Goal: Transaction & Acquisition: Purchase product/service

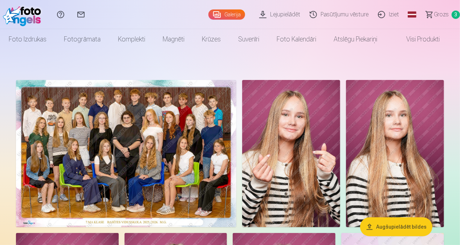
click at [443, 12] on span "Grozs" at bounding box center [441, 14] width 15 height 9
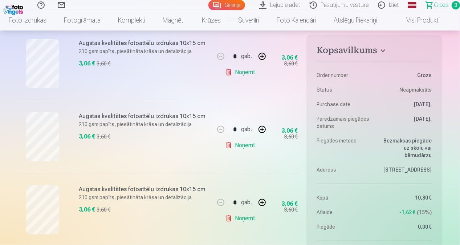
scroll to position [155, 0]
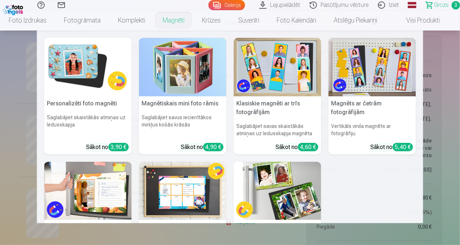
click at [177, 19] on link "Magnēti" at bounding box center [173, 20] width 39 height 20
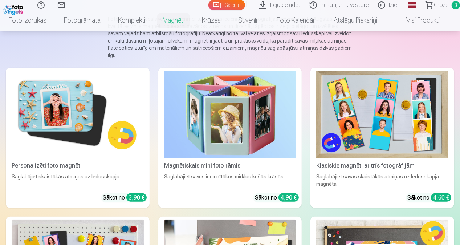
scroll to position [80, 0]
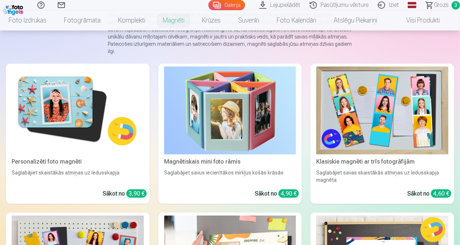
click at [36, 92] on img at bounding box center [78, 110] width 132 height 88
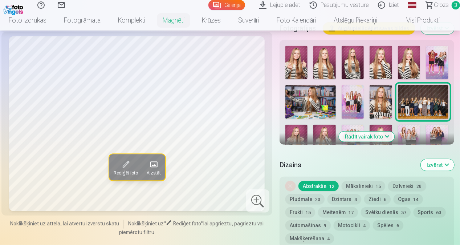
scroll to position [246, 0]
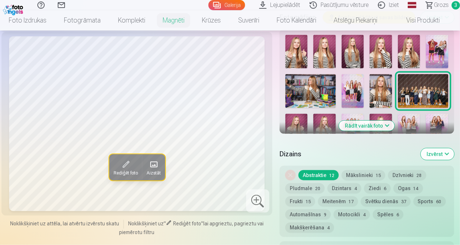
click at [381, 57] on img at bounding box center [381, 51] width 23 height 33
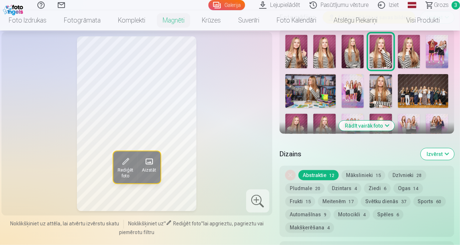
click at [376, 89] on img at bounding box center [381, 91] width 23 height 34
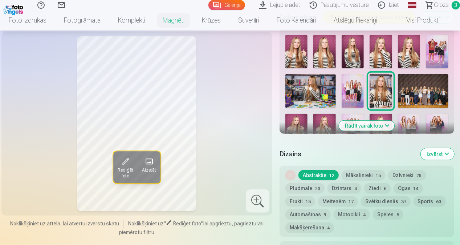
click at [289, 127] on img at bounding box center [296, 130] width 23 height 33
click at [325, 122] on img at bounding box center [324, 130] width 23 height 33
click at [384, 116] on img at bounding box center [381, 130] width 23 height 33
click at [377, 47] on img at bounding box center [381, 51] width 23 height 33
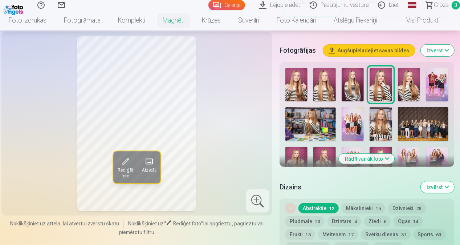
scroll to position [190, 0]
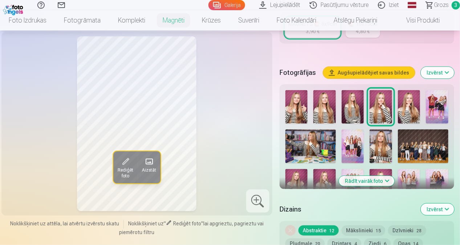
click at [388, 179] on button "Rādīt vairāk foto" at bounding box center [367, 181] width 56 height 10
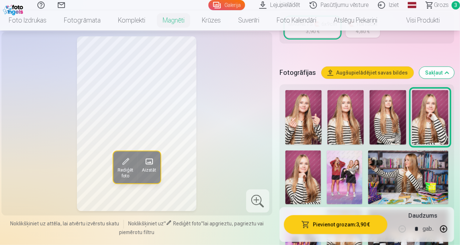
click at [411, 163] on img at bounding box center [408, 176] width 80 height 53
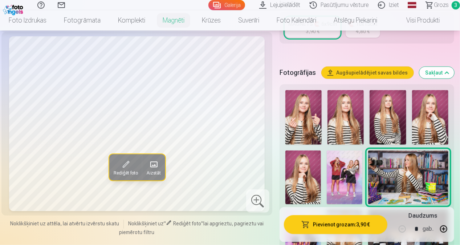
click at [308, 177] on img at bounding box center [303, 176] width 36 height 53
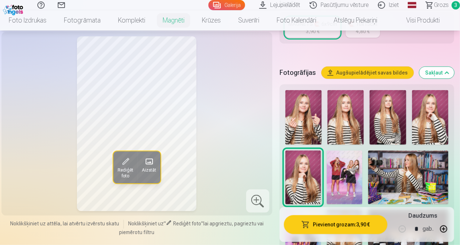
click at [435, 117] on img at bounding box center [430, 117] width 36 height 54
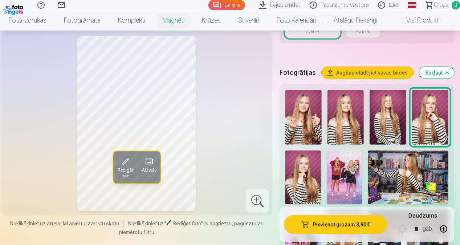
click at [389, 131] on img at bounding box center [388, 117] width 36 height 54
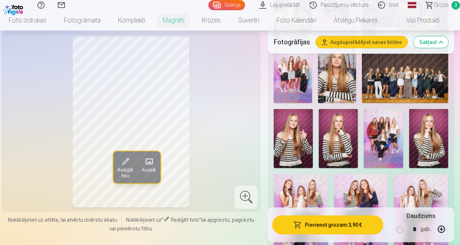
scroll to position [368, 0]
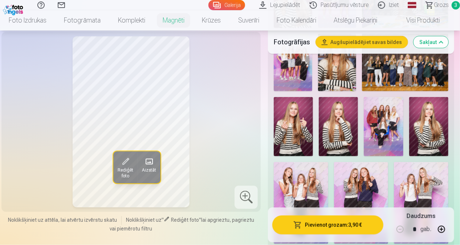
click at [426, 126] on img at bounding box center [428, 126] width 39 height 59
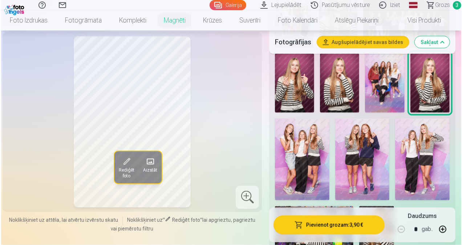
scroll to position [423, 0]
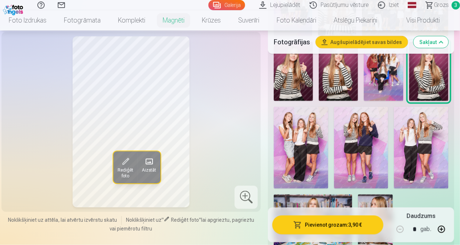
click at [325, 226] on button "Pievienot grozam : 3,90 €" at bounding box center [327, 224] width 111 height 19
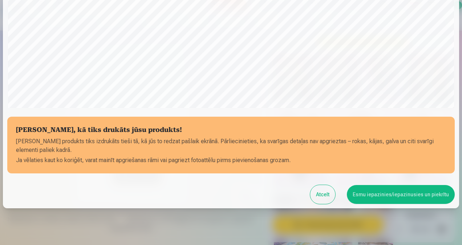
scroll to position [252, 0]
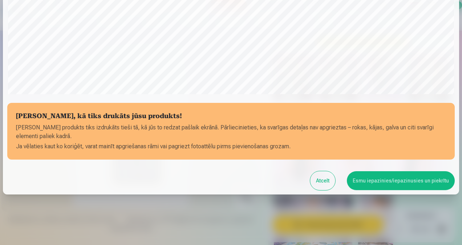
drag, startPoint x: 460, startPoint y: 147, endPoint x: 463, endPoint y: 117, distance: 31.0
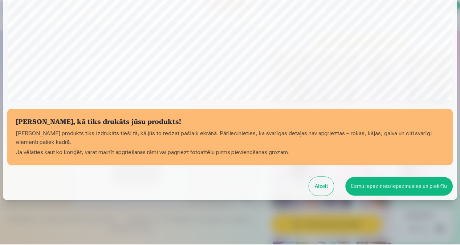
scroll to position [247, 0]
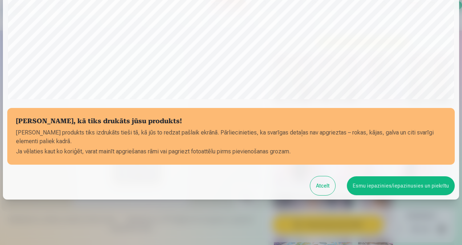
click at [421, 189] on button "Esmu iepazinies/iepazinusies un piekrītu" at bounding box center [401, 185] width 108 height 19
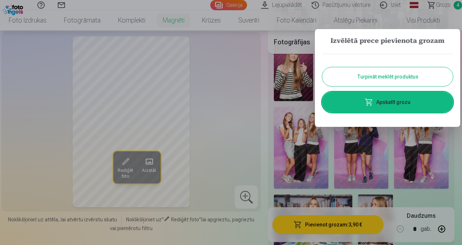
click at [410, 78] on button "Turpināt meklēt produktus" at bounding box center [387, 76] width 131 height 19
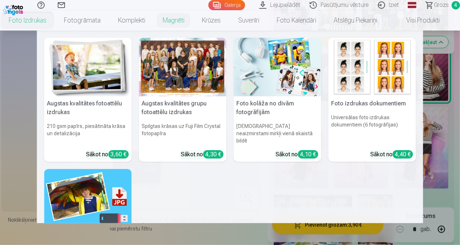
click at [33, 21] on link "Foto izdrukas" at bounding box center [27, 20] width 55 height 20
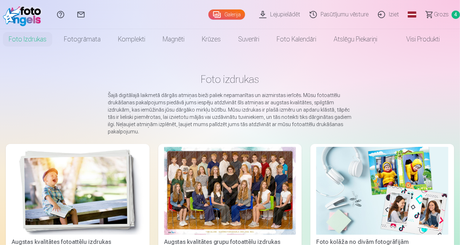
click at [209, 199] on div at bounding box center [230, 191] width 132 height 88
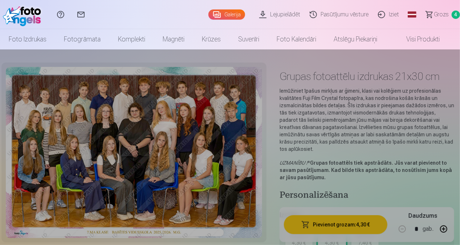
click at [19, 37] on link "Foto izdrukas" at bounding box center [27, 39] width 55 height 20
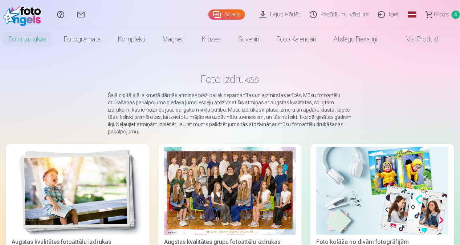
click at [230, 17] on link "Galerija" at bounding box center [226, 14] width 37 height 10
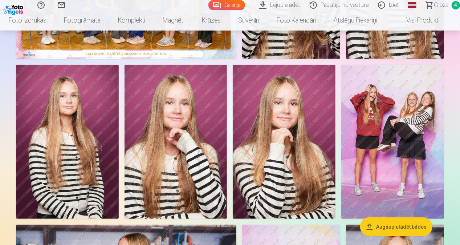
scroll to position [180, 0]
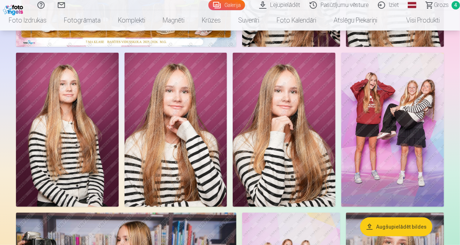
click at [384, 122] on img at bounding box center [392, 130] width 103 height 154
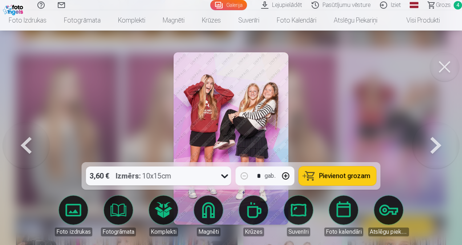
click at [430, 146] on button at bounding box center [436, 138] width 46 height 33
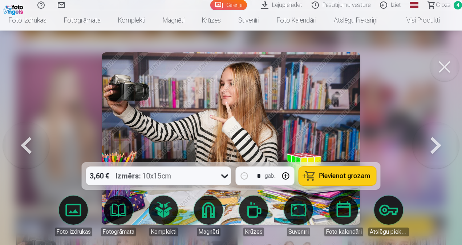
click at [430, 146] on button at bounding box center [436, 138] width 46 height 33
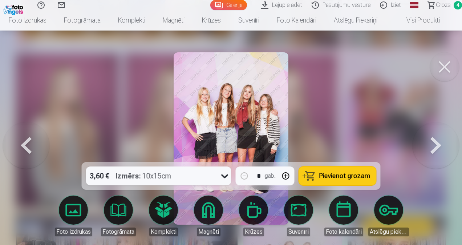
click at [430, 146] on button at bounding box center [436, 138] width 46 height 33
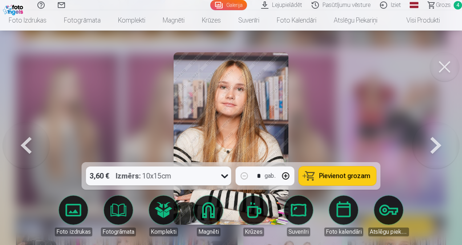
click at [430, 146] on button at bounding box center [436, 138] width 46 height 33
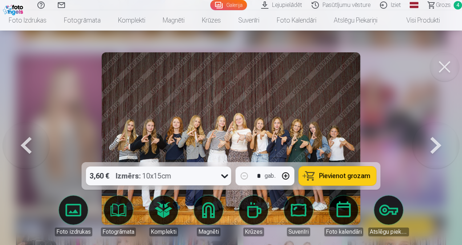
click at [430, 146] on button at bounding box center [436, 138] width 46 height 33
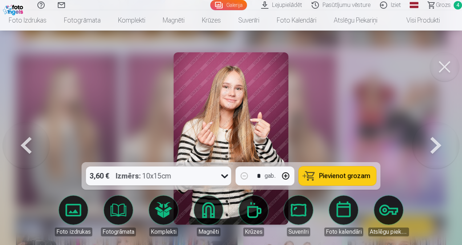
click at [430, 146] on button at bounding box center [436, 138] width 46 height 33
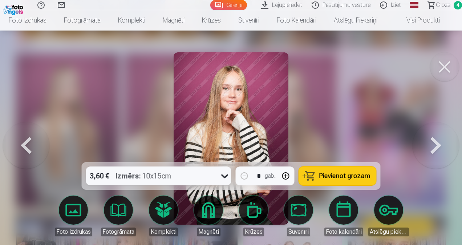
click at [430, 146] on button at bounding box center [436, 138] width 46 height 33
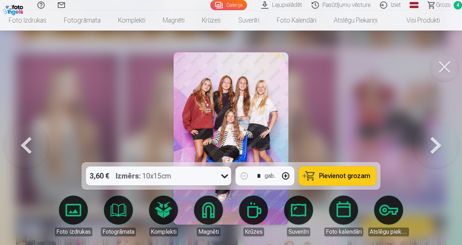
click at [430, 146] on button at bounding box center [436, 138] width 46 height 33
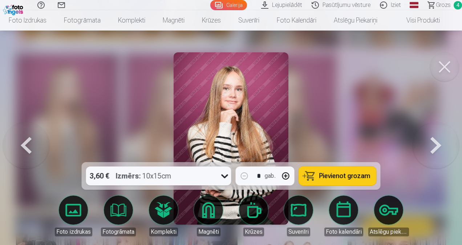
click at [430, 146] on button at bounding box center [436, 138] width 46 height 33
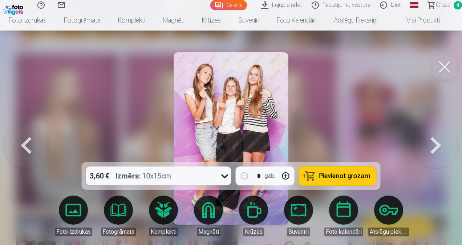
click at [430, 146] on button at bounding box center [436, 138] width 46 height 33
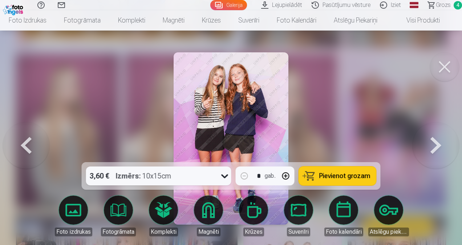
click at [329, 180] on button "Pievienot grozam" at bounding box center [337, 175] width 77 height 19
click at [432, 147] on button at bounding box center [436, 138] width 46 height 33
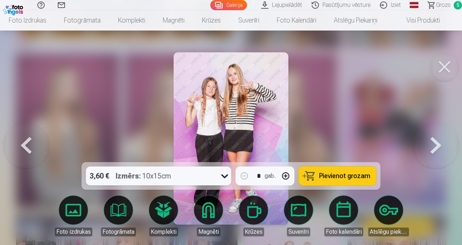
click at [432, 147] on button at bounding box center [436, 138] width 46 height 33
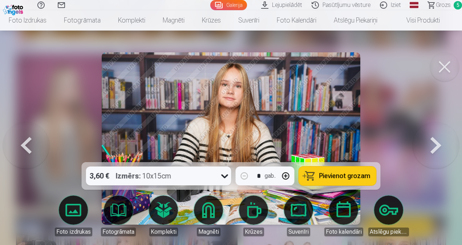
click at [432, 147] on button at bounding box center [436, 138] width 46 height 33
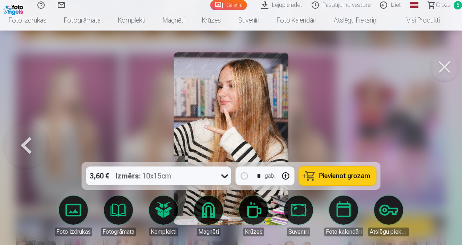
click at [432, 147] on div at bounding box center [231, 122] width 462 height 245
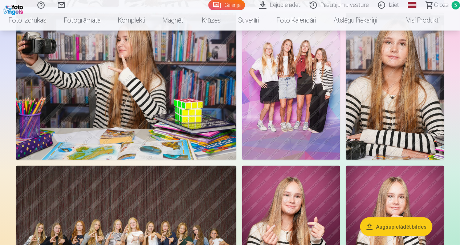
scroll to position [344, 0]
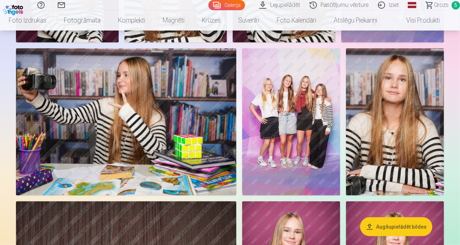
click at [436, 7] on span "Grozs" at bounding box center [441, 5] width 15 height 9
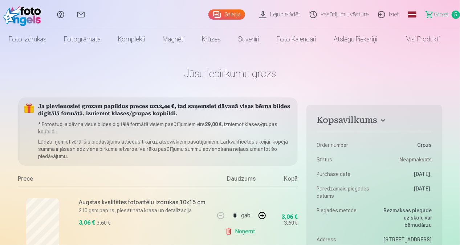
click at [232, 234] on link "Noņemt" at bounding box center [241, 231] width 33 height 15
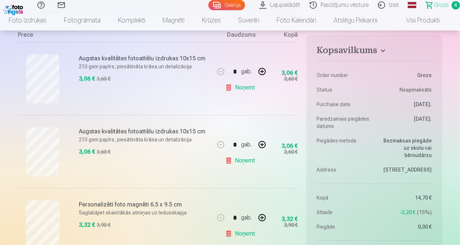
scroll to position [147, 0]
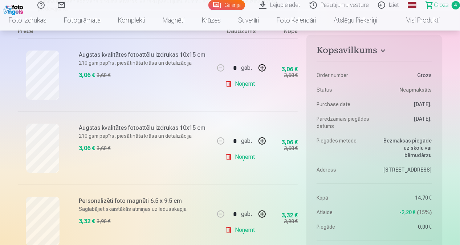
click at [242, 84] on link "Noņemt" at bounding box center [241, 84] width 33 height 15
click at [230, 81] on link "Noņemt" at bounding box center [241, 84] width 33 height 15
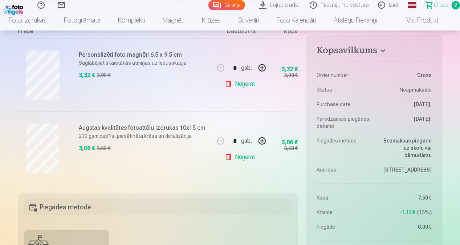
click at [234, 1] on link "Galerija" at bounding box center [226, 5] width 37 height 10
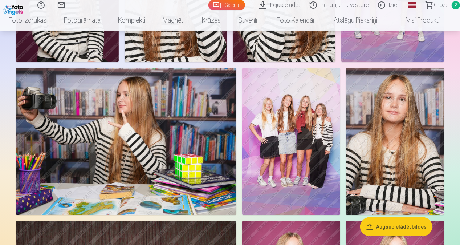
scroll to position [333, 0]
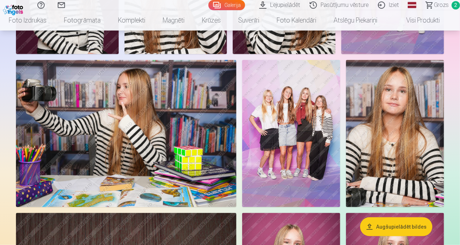
click at [269, 125] on img at bounding box center [291, 133] width 98 height 147
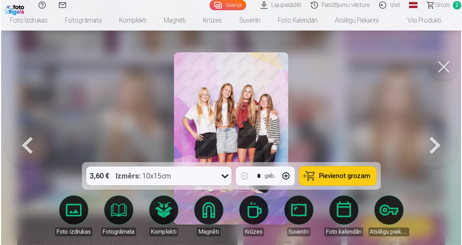
scroll to position [333, 0]
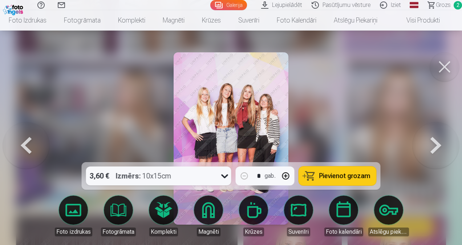
click at [349, 174] on span "Pievienot grozam" at bounding box center [344, 176] width 51 height 7
click at [436, 149] on button at bounding box center [436, 138] width 46 height 33
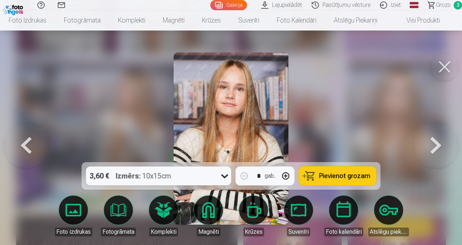
click at [436, 149] on button at bounding box center [436, 138] width 46 height 33
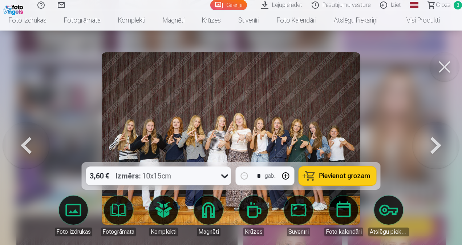
click at [360, 175] on span "Pievienot grozam" at bounding box center [344, 176] width 51 height 7
click at [438, 6] on span "Grozs" at bounding box center [443, 5] width 15 height 9
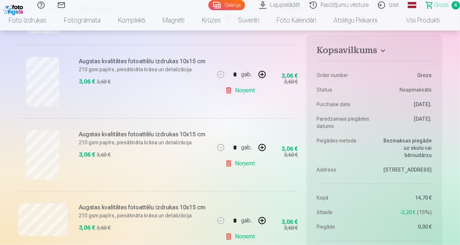
scroll to position [232, 0]
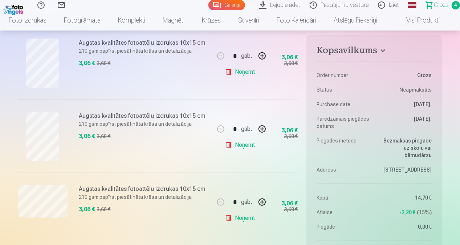
click at [241, 219] on link "Noņemt" at bounding box center [241, 218] width 33 height 15
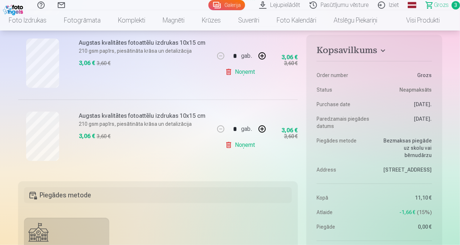
click at [228, 5] on link "Galerija" at bounding box center [226, 5] width 37 height 10
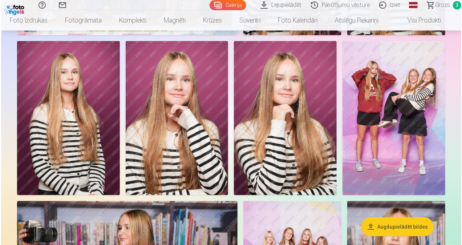
scroll to position [203, 0]
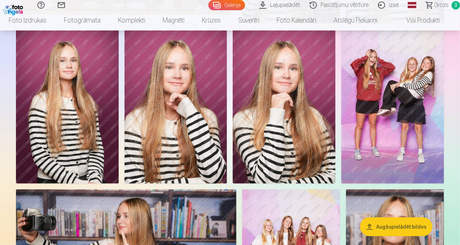
click at [145, 126] on img at bounding box center [176, 106] width 103 height 154
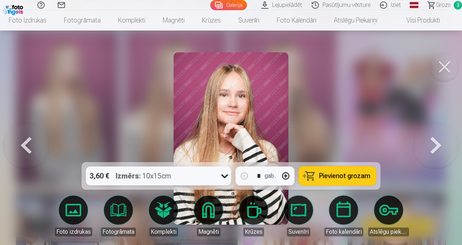
click at [336, 175] on span "Pievienot grozam" at bounding box center [344, 176] width 51 height 7
click at [283, 5] on link "Lejupielādēt" at bounding box center [282, 5] width 50 height 10
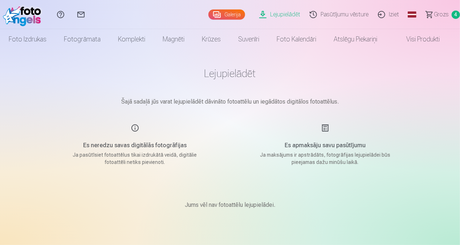
click at [231, 13] on link "Galerija" at bounding box center [226, 14] width 37 height 10
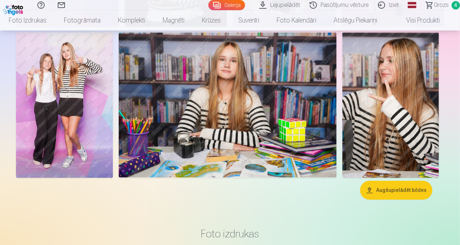
scroll to position [818, 0]
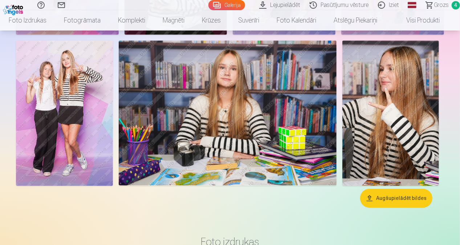
click at [387, 194] on button "Augšupielādēt bildes" at bounding box center [396, 197] width 72 height 19
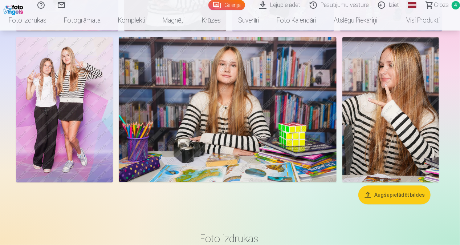
scroll to position [821, 0]
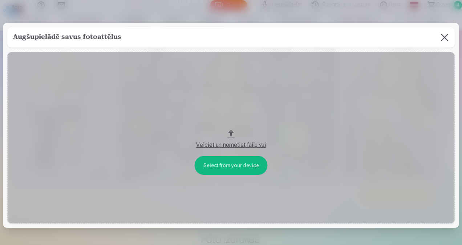
click at [445, 40] on button at bounding box center [444, 37] width 20 height 20
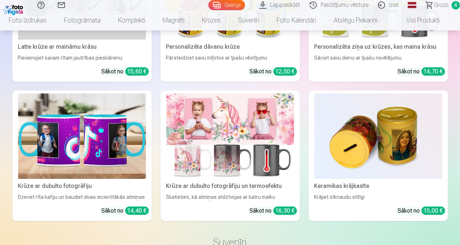
scroll to position [2620, 0]
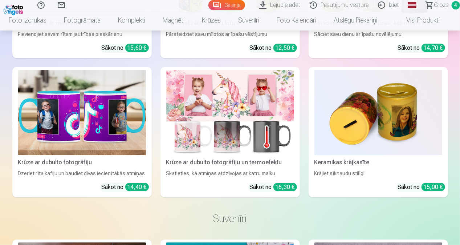
click at [437, 6] on span "Grozs" at bounding box center [441, 5] width 15 height 9
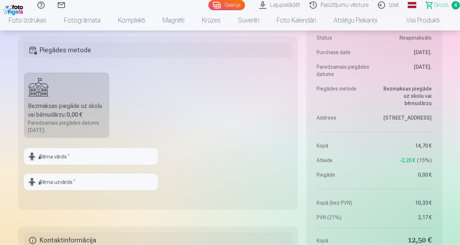
scroll to position [458, 0]
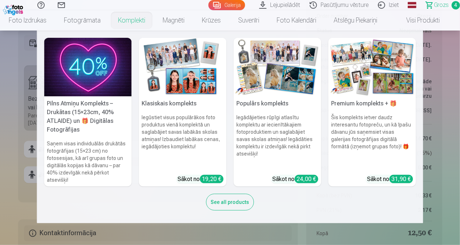
click at [3, 149] on nav "Pilns Atmiņu Komplekts – Drukātas (15×23cm, 40% ATLAIDE) un 🎁 Digitālas Fotogrā…" at bounding box center [230, 127] width 460 height 192
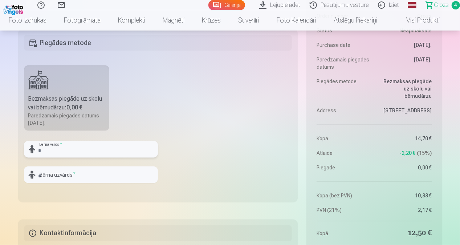
click at [54, 150] on input "text" at bounding box center [91, 149] width 134 height 17
type input "******"
click at [57, 175] on input "text" at bounding box center [91, 174] width 134 height 17
type input "*******"
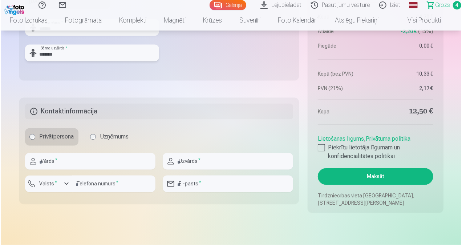
scroll to position [583, 0]
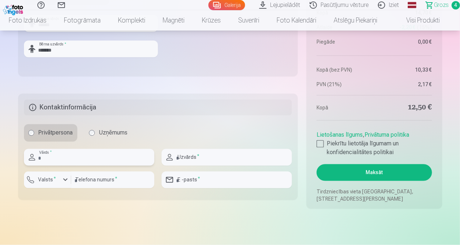
click at [49, 155] on input "text" at bounding box center [89, 157] width 130 height 17
type input "*****"
type input "*******"
type input "********"
type input "**********"
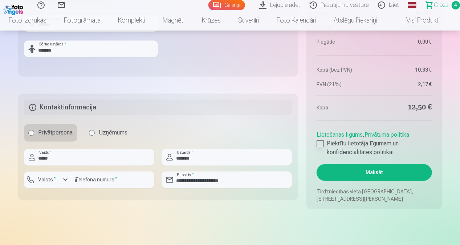
click at [320, 143] on div at bounding box center [320, 143] width 7 height 7
click at [331, 171] on button "Maksāt" at bounding box center [374, 172] width 115 height 17
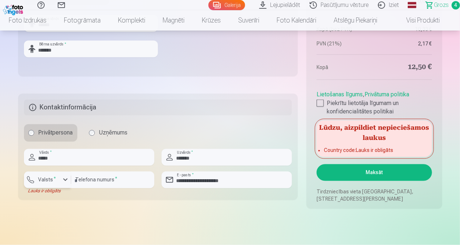
click at [64, 179] on div "button" at bounding box center [65, 179] width 9 height 9
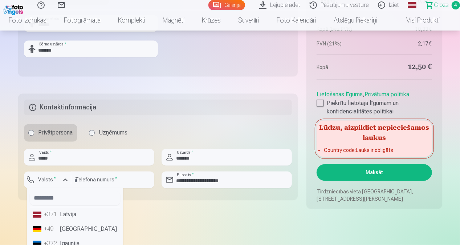
click at [59, 216] on li "+371 Latvija" at bounding box center [75, 214] width 90 height 15
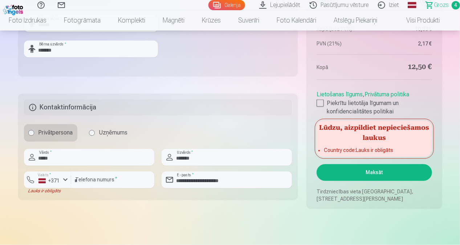
click at [358, 170] on button "Maksāt" at bounding box center [374, 172] width 115 height 17
